Goal: Task Accomplishment & Management: Manage account settings

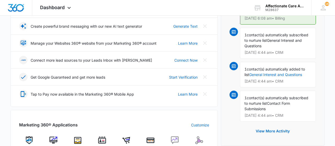
scroll to position [218, 0]
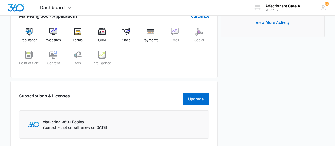
drag, startPoint x: 101, startPoint y: 34, endPoint x: 113, endPoint y: 85, distance: 53.3
click at [101, 34] on img at bounding box center [102, 32] width 8 height 8
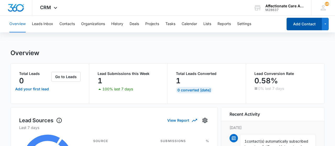
click at [298, 26] on button "Add Contact" at bounding box center [303, 24] width 35 height 13
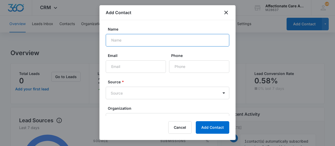
click at [130, 43] on input "Name" at bounding box center [167, 40] width 123 height 13
type input "[PERSON_NAME] and [PERSON_NAME]"
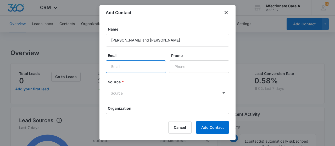
paste input "[PERSON_NAME][EMAIL_ADDRESS][PERSON_NAME][DOMAIN_NAME]"
type input "[PERSON_NAME][EMAIL_ADDRESS][PERSON_NAME][DOMAIN_NAME]"
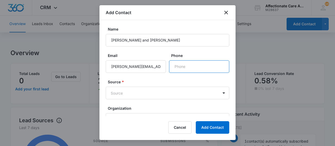
click at [186, 67] on input "Phone" at bounding box center [199, 66] width 60 height 13
paste input "[PHONE_NUMBER]"
type input "[PHONE_NUMBER]"
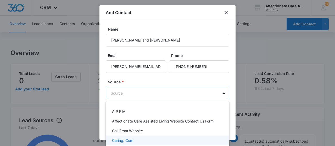
click at [118, 140] on p "Caring. Com" at bounding box center [122, 140] width 21 height 5
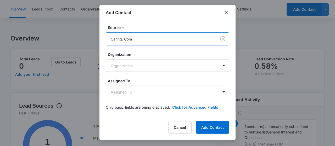
scroll to position [27, 0]
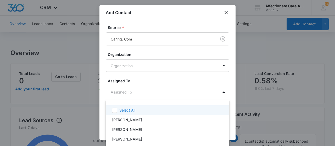
scroll to position [54, 0]
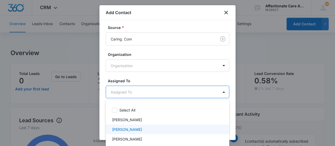
click at [129, 128] on p "[PERSON_NAME]" at bounding box center [127, 129] width 30 height 5
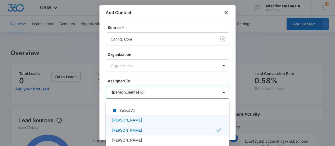
scroll to position [27, 0]
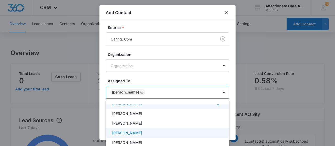
drag, startPoint x: 118, startPoint y: 132, endPoint x: 124, endPoint y: 130, distance: 6.2
click at [117, 131] on p "[PERSON_NAME]" at bounding box center [127, 132] width 30 height 5
click at [210, 91] on div at bounding box center [167, 73] width 335 height 146
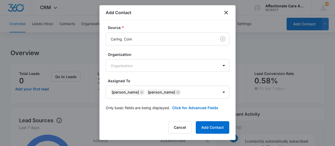
scroll to position [54, 0]
drag, startPoint x: 206, startPoint y: 130, endPoint x: 203, endPoint y: 128, distance: 4.1
click at [205, 127] on button "Add Contact" at bounding box center [212, 127] width 33 height 13
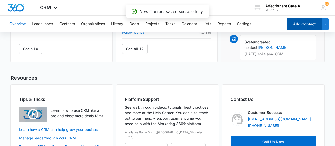
scroll to position [306, 0]
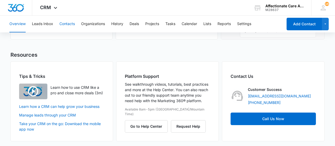
click at [69, 25] on button "Contacts" at bounding box center [66, 24] width 15 height 17
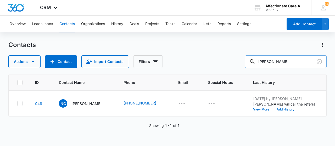
click at [279, 62] on input "[PERSON_NAME]" at bounding box center [286, 61] width 82 height 13
type input "c"
click at [228, 60] on div "Actions Contact Import Contacts Filters" at bounding box center [167, 61] width 318 height 13
drag, startPoint x: 71, startPoint y: 23, endPoint x: 73, endPoint y: 30, distance: 7.5
click at [71, 23] on button "Contacts" at bounding box center [66, 24] width 15 height 17
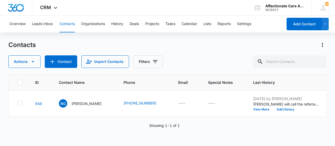
click at [65, 21] on button "Contacts" at bounding box center [66, 24] width 15 height 17
drag, startPoint x: 94, startPoint y: 23, endPoint x: 94, endPoint y: 27, distance: 3.9
click at [94, 23] on button "Organizations" at bounding box center [93, 24] width 24 height 17
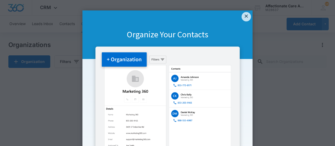
drag, startPoint x: 248, startPoint y: 14, endPoint x: 212, endPoint y: 64, distance: 60.8
click at [242, 16] on link "×" at bounding box center [245, 16] width 9 height 9
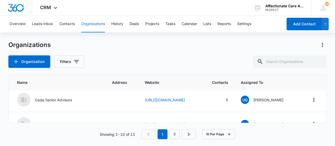
scroll to position [157, 0]
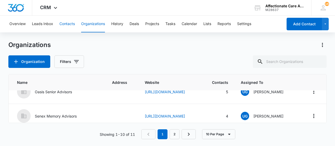
drag, startPoint x: 66, startPoint y: 20, endPoint x: 65, endPoint y: 23, distance: 3.2
click at [65, 22] on button "Contacts" at bounding box center [66, 24] width 15 height 17
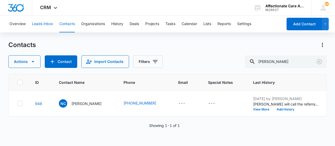
click at [48, 24] on button "Leads Inbox" at bounding box center [42, 24] width 21 height 17
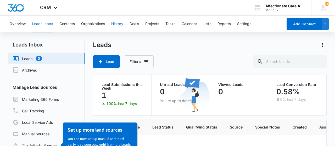
click at [116, 24] on button "History" at bounding box center [117, 24] width 12 height 17
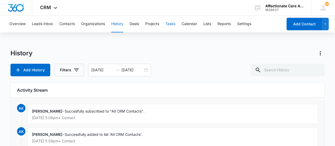
click at [170, 22] on button "Tasks" at bounding box center [170, 24] width 10 height 17
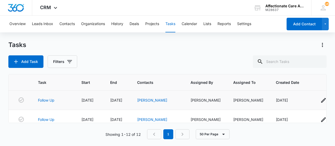
scroll to position [52, 0]
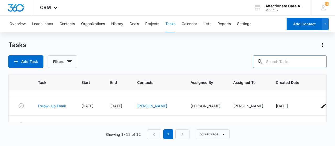
click at [278, 63] on input "text" at bounding box center [290, 61] width 74 height 13
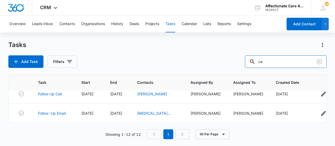
scroll to position [115, 0]
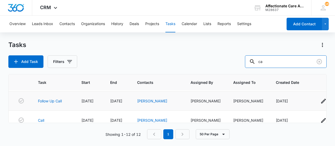
type input "c"
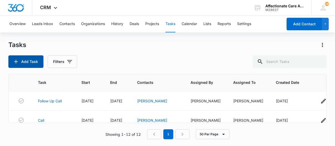
click at [26, 56] on button "Add Task" at bounding box center [25, 61] width 35 height 13
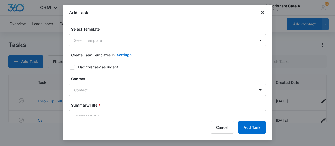
type input "[DATE]"
drag, startPoint x: 267, startPoint y: 14, endPoint x: 264, endPoint y: 12, distance: 4.6
click at [266, 13] on div "Add Task" at bounding box center [167, 12] width 209 height 15
click at [264, 12] on icon "close" at bounding box center [262, 12] width 6 height 6
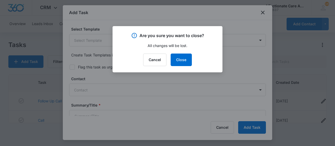
click at [261, 13] on div at bounding box center [167, 73] width 335 height 146
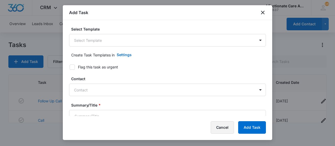
click at [222, 123] on button "Cancel" at bounding box center [221, 127] width 23 height 13
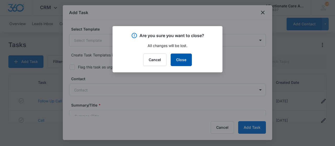
click at [186, 60] on button "Close" at bounding box center [180, 60] width 21 height 13
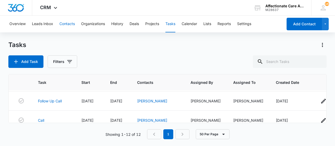
click at [68, 22] on button "Contacts" at bounding box center [66, 24] width 15 height 17
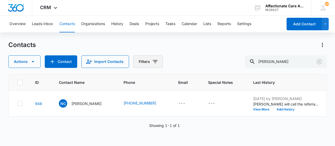
click at [152, 62] on icon "Filters" at bounding box center [155, 62] width 6 height 6
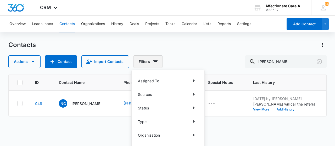
scroll to position [29, 0]
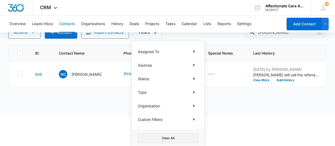
click at [173, 139] on button "Clear All" at bounding box center [168, 138] width 60 height 10
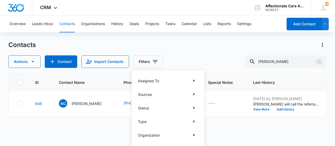
click at [233, 129] on html "CRM Apps Reputation Websites Forms CRM Email Social Shop Payments POS Content A…" at bounding box center [167, 73] width 335 height 146
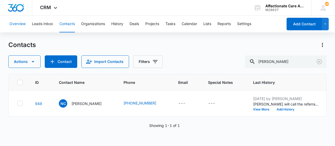
click at [24, 24] on button "Overview" at bounding box center [17, 24] width 16 height 17
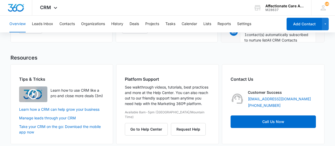
scroll to position [306, 0]
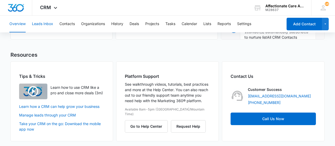
click at [41, 25] on button "Leads Inbox" at bounding box center [42, 24] width 21 height 17
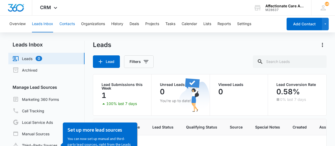
drag, startPoint x: 62, startPoint y: 19, endPoint x: 66, endPoint y: 28, distance: 10.6
click at [62, 20] on button "Contacts" at bounding box center [66, 24] width 15 height 17
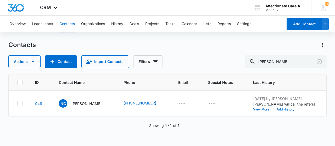
click at [67, 24] on button "Contacts" at bounding box center [66, 24] width 15 height 17
drag, startPoint x: 68, startPoint y: 66, endPoint x: 66, endPoint y: 64, distance: 3.0
click at [66, 64] on button "Contact" at bounding box center [61, 61] width 32 height 13
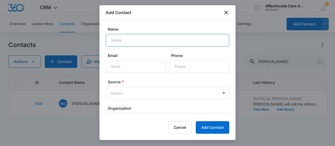
click at [116, 41] on input "Name" at bounding box center [167, 40] width 123 height 13
type input "[PERSON_NAME] and [PERSON_NAME]"
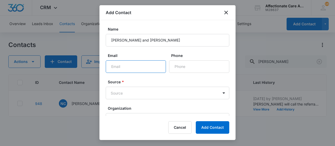
click at [120, 66] on input "Email" at bounding box center [136, 66] width 60 height 13
paste input "[PERSON_NAME][EMAIL_ADDRESS][PERSON_NAME][DOMAIN_NAME]"
type input "[PERSON_NAME][EMAIL_ADDRESS][PERSON_NAME][DOMAIN_NAME]"
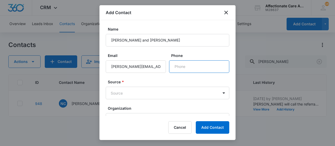
click at [175, 68] on input "Phone" at bounding box center [199, 66] width 60 height 13
paste input "[PHONE_NUMBER]"
type input "[PHONE_NUMBER]"
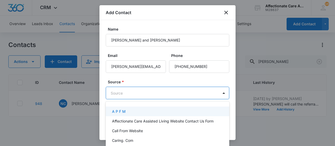
click at [167, 95] on body "CRM Apps Reputation Websites Forms CRM Email Social Shop Payments POS Content A…" at bounding box center [167, 73] width 335 height 146
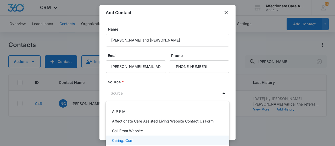
click at [138, 137] on div "Caring. Com" at bounding box center [167, 141] width 123 height 10
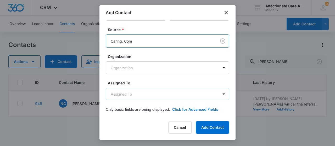
click at [144, 98] on body "CRM Apps Reputation Websites Forms CRM Email Social Shop Payments POS Content A…" at bounding box center [167, 73] width 335 height 146
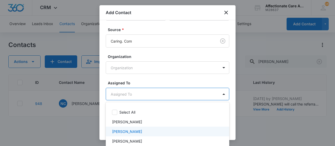
drag, startPoint x: 138, startPoint y: 131, endPoint x: 154, endPoint y: 123, distance: 18.1
click at [138, 131] on p "[PERSON_NAME]" at bounding box center [127, 131] width 30 height 5
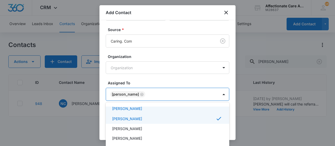
scroll to position [29, 0]
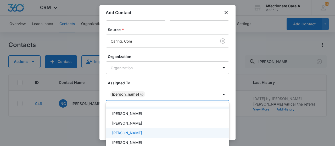
drag, startPoint x: 143, startPoint y: 134, endPoint x: 193, endPoint y: 115, distance: 53.9
click at [141, 131] on div "[PERSON_NAME]" at bounding box center [167, 132] width 110 height 5
click at [222, 76] on div at bounding box center [167, 73] width 335 height 146
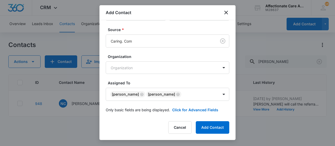
scroll to position [52, 0]
drag, startPoint x: 214, startPoint y: 127, endPoint x: 220, endPoint y: 144, distance: 17.8
click at [214, 127] on button "Add Contact" at bounding box center [212, 127] width 33 height 13
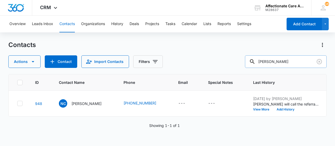
click at [277, 64] on input "[PERSON_NAME]" at bounding box center [286, 61] width 82 height 13
type input "c"
click at [317, 43] on div at bounding box center [320, 45] width 13 height 8
click at [321, 43] on icon "Actions" at bounding box center [322, 45] width 6 height 6
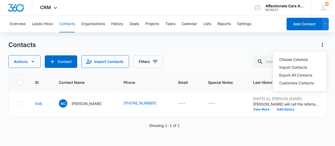
click at [298, 41] on div "Overview Leads Inbox Contacts Organizations History Deals Projects Tasks Calend…" at bounding box center [167, 81] width 335 height 130
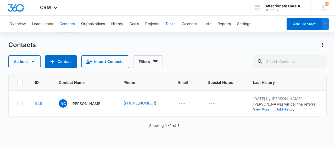
click at [173, 23] on button "Tasks" at bounding box center [170, 24] width 10 height 17
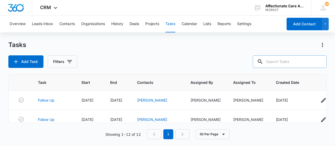
click at [276, 61] on input "text" at bounding box center [290, 61] width 74 height 13
type input "[PERSON_NAME]"
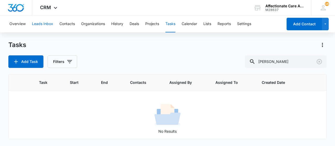
drag, startPoint x: 36, startPoint y: 23, endPoint x: 34, endPoint y: 21, distance: 3.1
click at [35, 21] on button "Leads Inbox" at bounding box center [42, 24] width 21 height 17
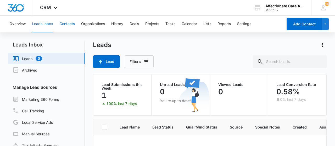
drag, startPoint x: 66, startPoint y: 24, endPoint x: 71, endPoint y: 27, distance: 6.2
click at [67, 24] on button "Contacts" at bounding box center [66, 24] width 15 height 17
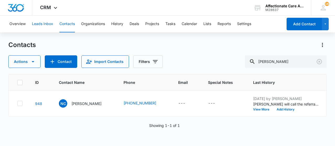
click at [47, 22] on button "Leads Inbox" at bounding box center [42, 24] width 21 height 17
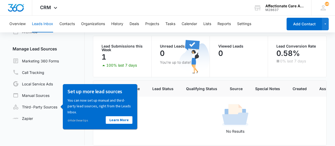
scroll to position [44, 0]
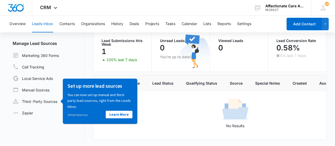
click at [159, 84] on span "Lead Status" at bounding box center [162, 83] width 21 height 5
click at [162, 83] on span "Lead Status" at bounding box center [162, 83] width 21 height 5
click at [21, 20] on button "Overview" at bounding box center [17, 24] width 16 height 17
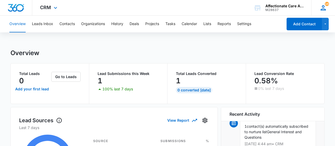
click at [325, 2] on span "16" at bounding box center [326, 4] width 4 height 4
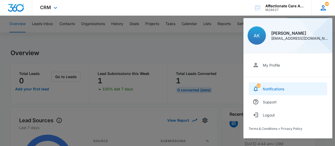
click at [275, 86] on link "16 Notifications" at bounding box center [287, 88] width 78 height 13
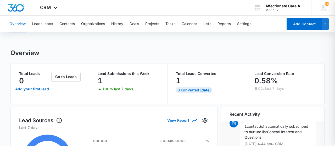
scroll to position [143, 0]
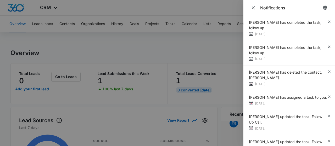
click at [221, 44] on div at bounding box center [167, 73] width 335 height 146
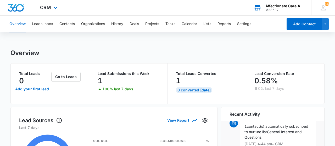
click at [281, 5] on div "Affectionate Care Assisted Living" at bounding box center [284, 6] width 38 height 4
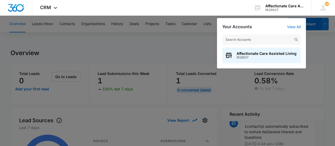
drag, startPoint x: 182, startPoint y: 49, endPoint x: 186, endPoint y: 51, distance: 4.0
click at [183, 49] on div at bounding box center [167, 73] width 335 height 146
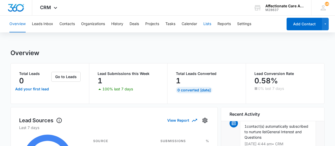
click at [207, 24] on button "Lists" at bounding box center [207, 24] width 8 height 17
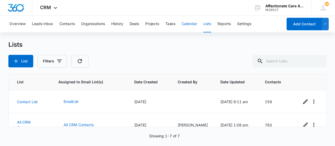
click at [194, 25] on button "Calendar" at bounding box center [188, 24] width 15 height 17
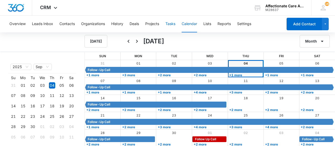
click at [169, 24] on button "Tasks" at bounding box center [170, 24] width 10 height 17
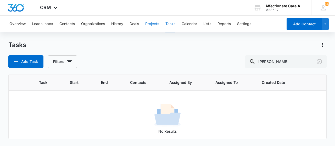
click at [156, 24] on button "Projects" at bounding box center [152, 24] width 14 height 17
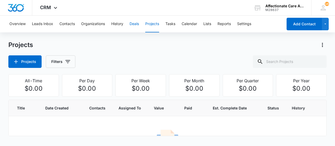
drag, startPoint x: 134, startPoint y: 21, endPoint x: 129, endPoint y: 22, distance: 5.0
click at [132, 21] on button "Deals" at bounding box center [133, 24] width 9 height 17
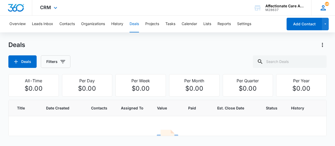
click at [323, 7] on icon at bounding box center [322, 7] width 5 height 5
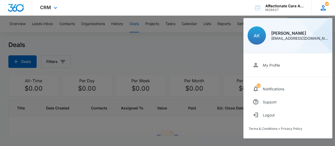
click at [323, 7] on icon at bounding box center [322, 7] width 5 height 5
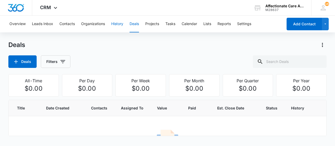
click at [113, 22] on button "History" at bounding box center [117, 24] width 12 height 17
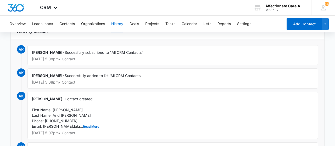
scroll to position [54, 0]
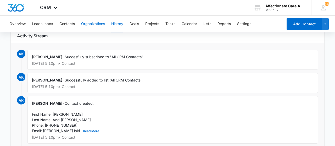
click at [96, 20] on button "Organizations" at bounding box center [93, 24] width 24 height 17
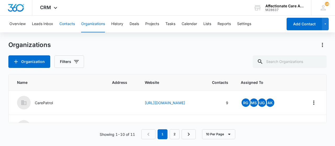
drag, startPoint x: 66, startPoint y: 21, endPoint x: 66, endPoint y: 27, distance: 6.0
click at [65, 19] on button "Contacts" at bounding box center [66, 24] width 15 height 17
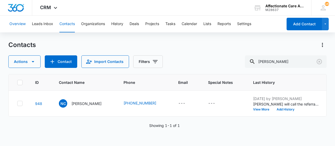
click at [22, 21] on button "Overview" at bounding box center [17, 24] width 16 height 17
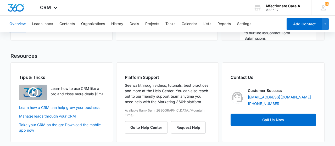
scroll to position [306, 0]
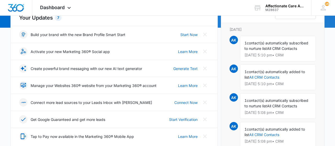
scroll to position [137, 0]
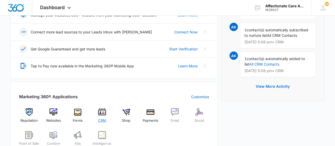
click at [102, 111] on img at bounding box center [102, 112] width 8 height 8
click at [103, 111] on img at bounding box center [102, 112] width 8 height 8
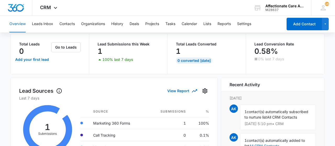
scroll to position [27, 0]
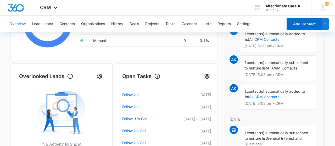
scroll to position [7, 0]
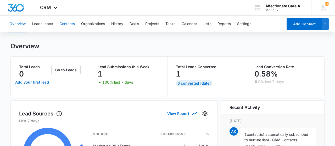
drag, startPoint x: 69, startPoint y: 23, endPoint x: 70, endPoint y: 29, distance: 5.5
click at [69, 23] on button "Contacts" at bounding box center [66, 24] width 15 height 17
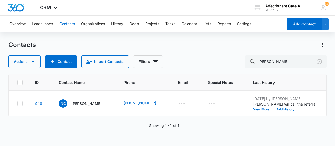
drag, startPoint x: 127, startPoint y: 25, endPoint x: 124, endPoint y: 23, distance: 3.9
click at [125, 23] on div "Overview Leads Inbox Contacts Organizations History Deals Projects Tasks Calend…" at bounding box center [144, 24] width 276 height 17
click at [122, 25] on button "History" at bounding box center [117, 24] width 12 height 17
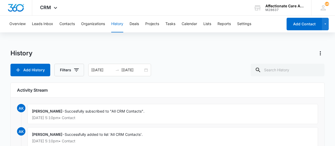
drag, startPoint x: 124, startPoint y: 117, endPoint x: 125, endPoint y: 112, distance: 5.3
click at [125, 112] on div "[PERSON_NAME] - Succesfully subscribed to "All CRM Contacts". [DATE] 5:10pm • C…" at bounding box center [172, 114] width 290 height 20
click at [125, 112] on span "Succesfully subscribed to "All CRM Contacts"." at bounding box center [105, 111] width 80 height 4
click at [173, 24] on button "Tasks" at bounding box center [170, 24] width 10 height 17
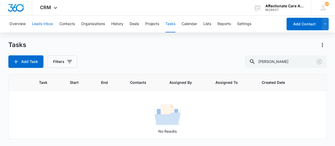
click at [47, 21] on button "Leads Inbox" at bounding box center [42, 24] width 21 height 17
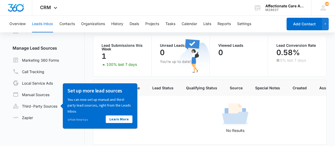
scroll to position [44, 0]
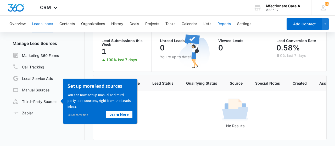
click at [228, 26] on button "Reports" at bounding box center [223, 24] width 13 height 17
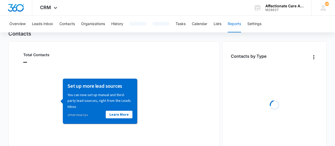
type input "[DATE]"
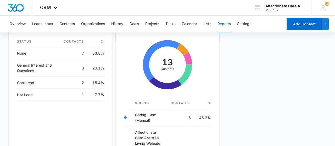
scroll to position [326, 0]
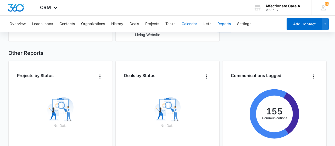
click at [196, 24] on button "Calendar" at bounding box center [188, 24] width 15 height 17
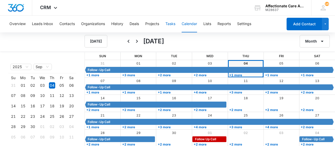
click at [170, 21] on button "Tasks" at bounding box center [170, 24] width 10 height 17
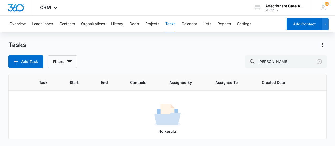
scroll to position [6, 0]
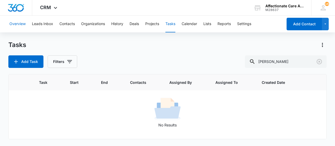
click at [20, 23] on button "Overview" at bounding box center [17, 24] width 16 height 17
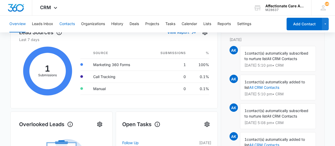
scroll to position [61, 0]
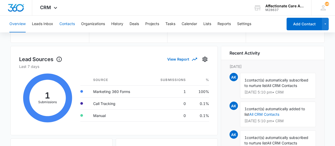
click at [69, 27] on button "Contacts" at bounding box center [66, 24] width 15 height 17
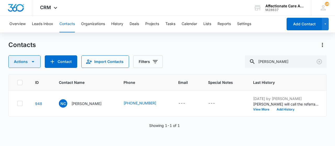
click at [15, 59] on button "Actions" at bounding box center [24, 61] width 32 height 13
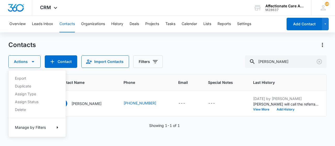
click at [29, 101] on div "Export Duplicate Assign Type Assign Status Delete Manage by Filters" at bounding box center [37, 103] width 58 height 67
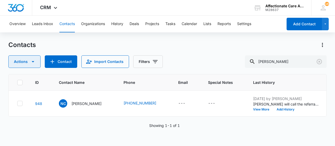
click at [20, 60] on button "Actions" at bounding box center [24, 61] width 32 height 13
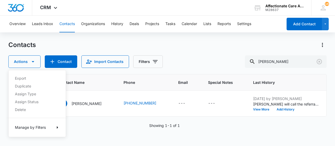
drag, startPoint x: 25, startPoint y: 83, endPoint x: 24, endPoint y: 75, distance: 8.0
click at [24, 75] on div "Export Duplicate Assign Type Assign Status Delete Manage by Filters" at bounding box center [37, 103] width 58 height 67
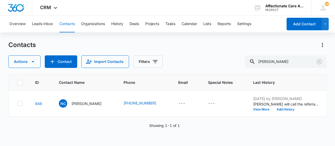
click at [24, 74] on div "Contacts Actions Contact Import Contacts Filters croy ID Contact Name Phone Ema…" at bounding box center [167, 93] width 318 height 105
drag, startPoint x: 23, startPoint y: 63, endPoint x: 21, endPoint y: 66, distance: 3.7
click at [22, 62] on button "Actions" at bounding box center [24, 61] width 32 height 13
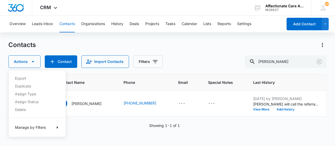
click at [20, 77] on div "Export Duplicate Assign Type Assign Status Delete Manage by Filters" at bounding box center [37, 103] width 58 height 67
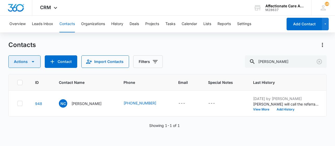
click at [26, 64] on button "Actions" at bounding box center [24, 61] width 32 height 13
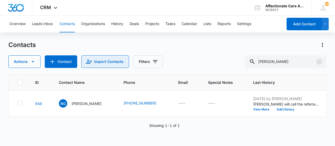
drag, startPoint x: 111, startPoint y: 59, endPoint x: 127, endPoint y: 75, distance: 22.0
click at [112, 55] on div "Contacts Actions Contact Import Contacts Filters croy" at bounding box center [167, 54] width 318 height 27
click at [113, 62] on button "Import Contacts" at bounding box center [105, 61] width 48 height 13
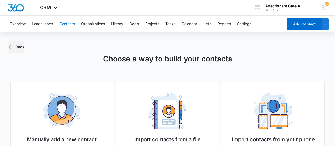
click at [20, 47] on button "Back" at bounding box center [16, 47] width 16 height 13
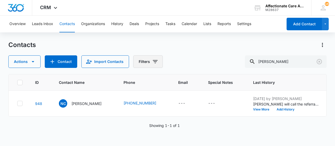
click at [144, 60] on button "Filters" at bounding box center [148, 61] width 30 height 13
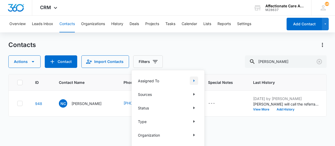
click at [197, 82] on button "Show Assigned To filters" at bounding box center [194, 81] width 8 height 8
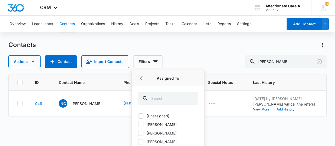
click at [167, 123] on label "[PERSON_NAME]" at bounding box center [168, 124] width 60 height 5
click at [138, 124] on input "[PERSON_NAME]" at bounding box center [138, 124] width 0 height 0
checkbox input "true"
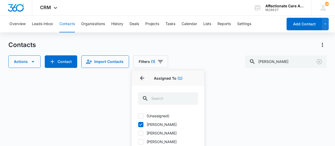
click at [166, 132] on label "[PERSON_NAME]" at bounding box center [168, 132] width 60 height 5
click at [138, 133] on input "[PERSON_NAME]" at bounding box center [138, 133] width 0 height 0
checkbox input "true"
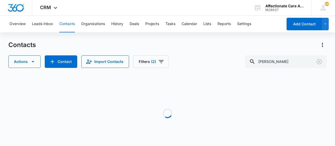
click at [242, 90] on div "Loading" at bounding box center [167, 113] width 318 height 78
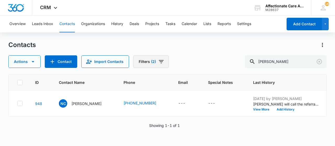
click at [158, 62] on icon "Filters" at bounding box center [161, 62] width 6 height 6
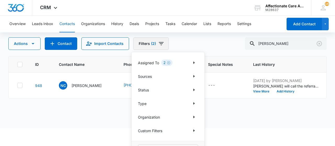
scroll to position [29, 0]
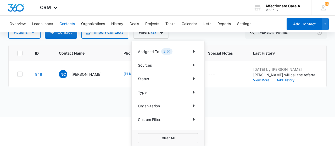
click at [164, 59] on div "Assigned To 2 Sources Status Type Organization Custom Filters" at bounding box center [167, 85] width 73 height 89
click at [164, 62] on div "Sources" at bounding box center [168, 65] width 60 height 8
click at [164, 64] on div "Sources" at bounding box center [168, 65] width 60 height 8
click at [195, 62] on icon "Show Sources filters" at bounding box center [194, 65] width 6 height 6
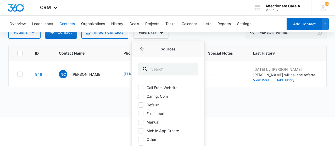
scroll to position [90, 0]
click at [142, 41] on div "Sources" at bounding box center [167, 49] width 73 height 16
click at [141, 48] on icon "Back" at bounding box center [142, 49] width 4 height 4
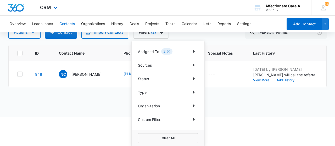
click at [214, 11] on div "CRM Apps Reputation Websites Forms CRM Email Social Shop Payments POS Content A…" at bounding box center [167, 8] width 335 height 16
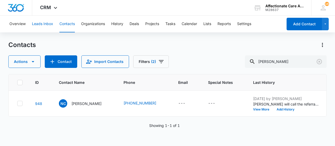
drag, startPoint x: 36, startPoint y: 25, endPoint x: 38, endPoint y: 32, distance: 7.3
click at [35, 25] on button "Leads Inbox" at bounding box center [42, 24] width 21 height 17
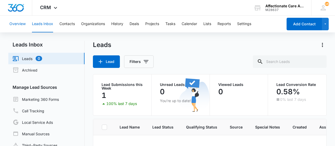
click at [18, 23] on button "Overview" at bounding box center [17, 24] width 16 height 17
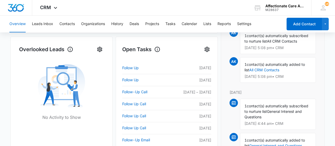
scroll to position [245, 0]
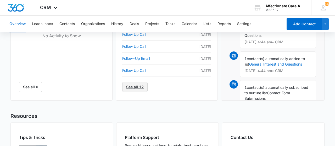
drag, startPoint x: 129, startPoint y: 86, endPoint x: 125, endPoint y: 89, distance: 4.6
click at [128, 86] on link "See all 12" at bounding box center [134, 87] width 25 height 10
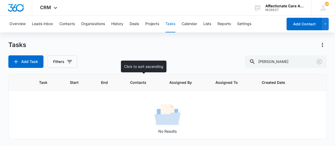
click at [141, 85] on span "Contacts" at bounding box center [139, 82] width 19 height 5
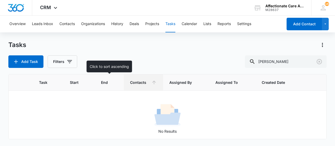
click at [107, 83] on span "End" at bounding box center [105, 82] width 9 height 5
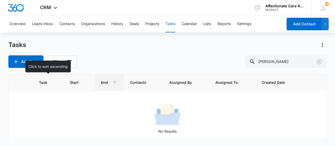
click at [46, 80] on span "Task" at bounding box center [44, 82] width 11 height 5
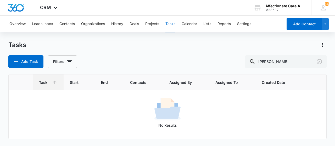
scroll to position [6, 0]
click at [205, 25] on button "Lists" at bounding box center [207, 24] width 8 height 17
